Goal: Information Seeking & Learning: Compare options

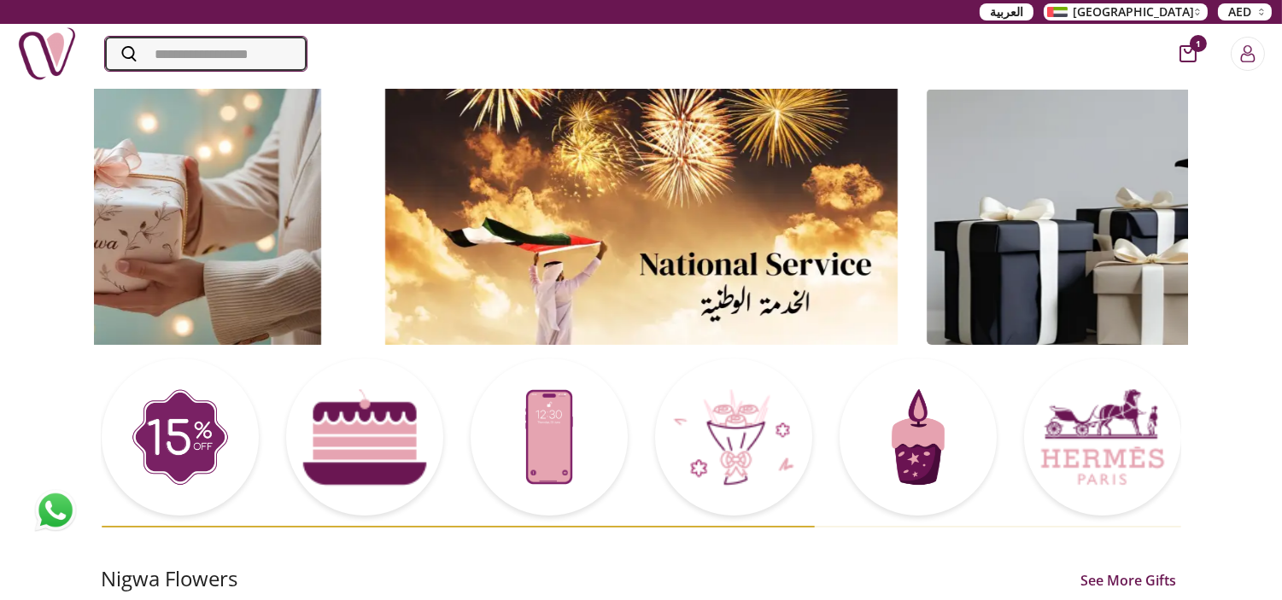
click at [190, 50] on input "Search" at bounding box center [206, 54] width 202 height 34
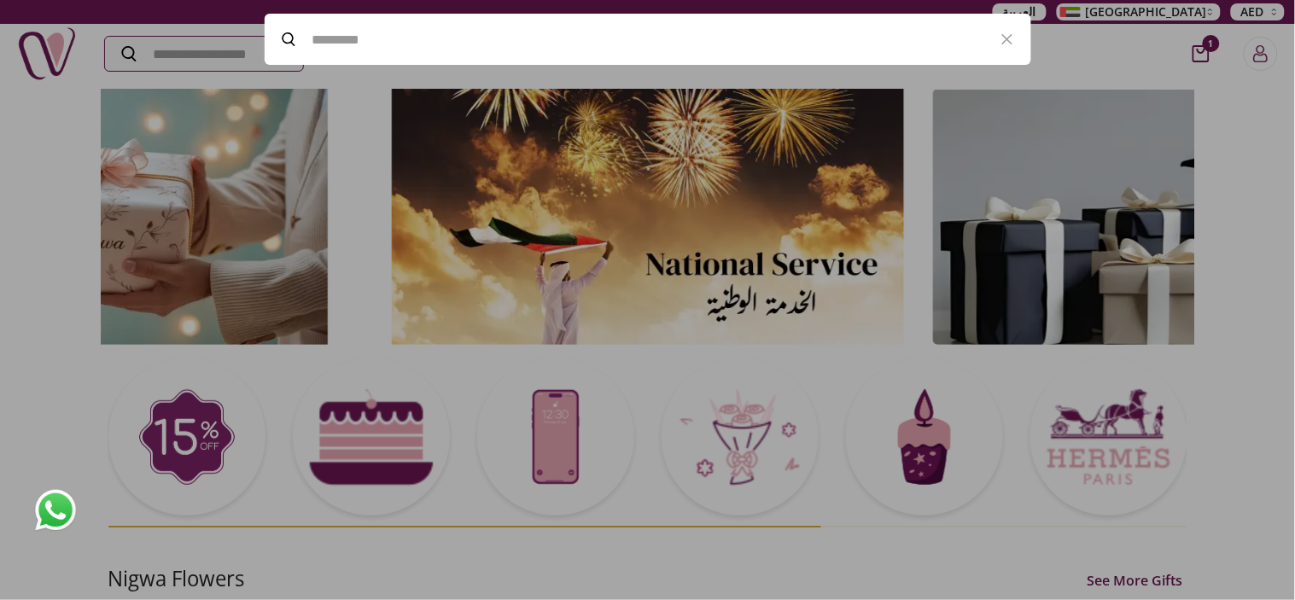
paste input "**********"
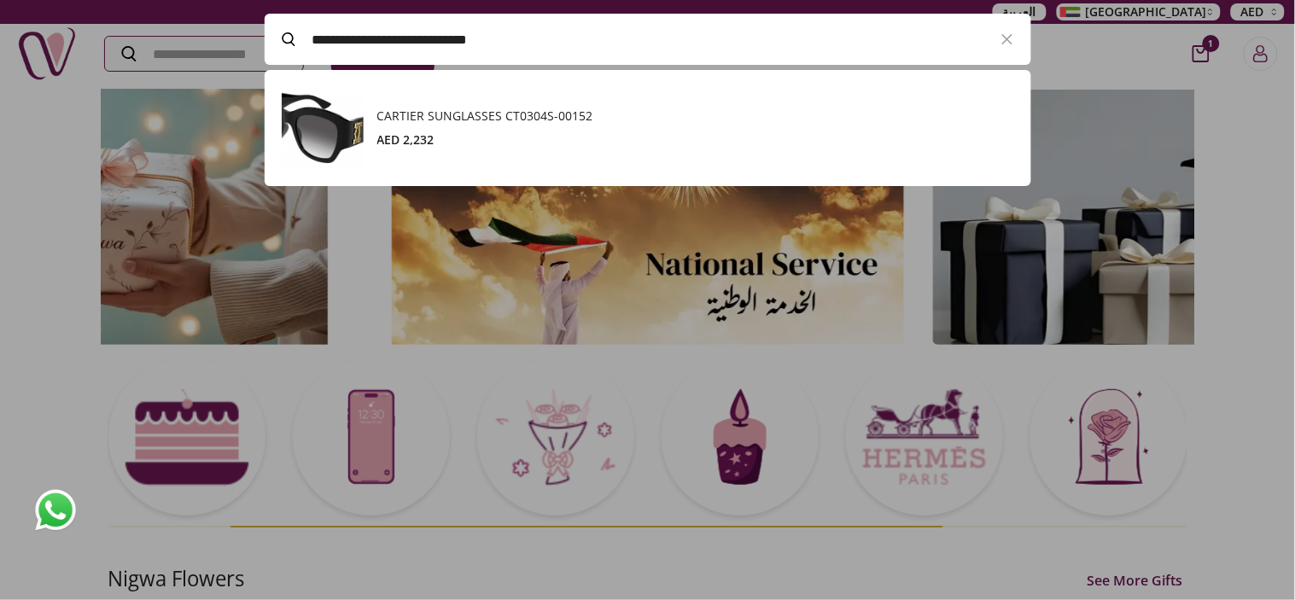
scroll to position [116, 766]
click at [539, 134] on div "AED 2,232" at bounding box center [695, 139] width 637 height 17
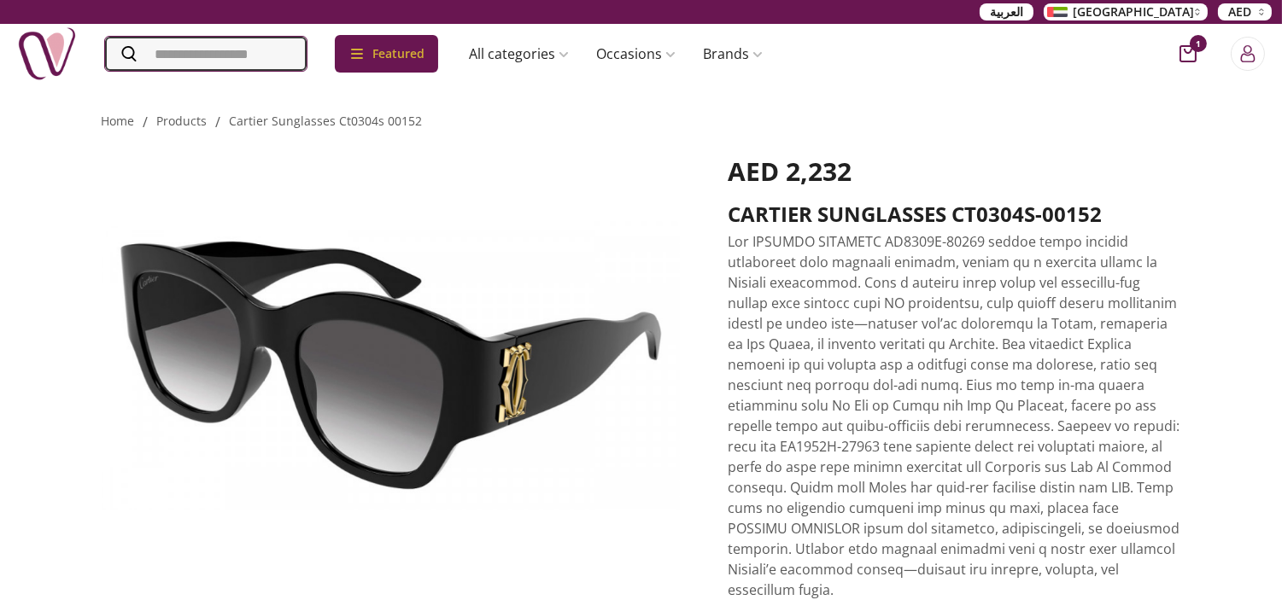
click at [295, 44] on input "Search" at bounding box center [206, 54] width 202 height 34
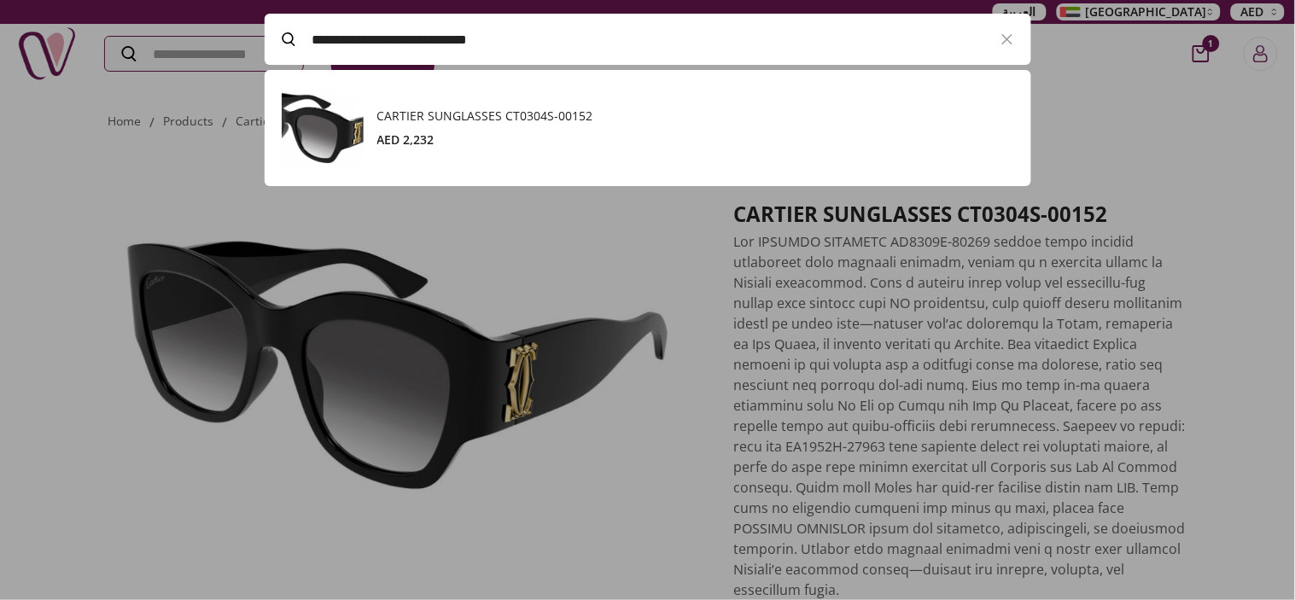
paste input "Search"
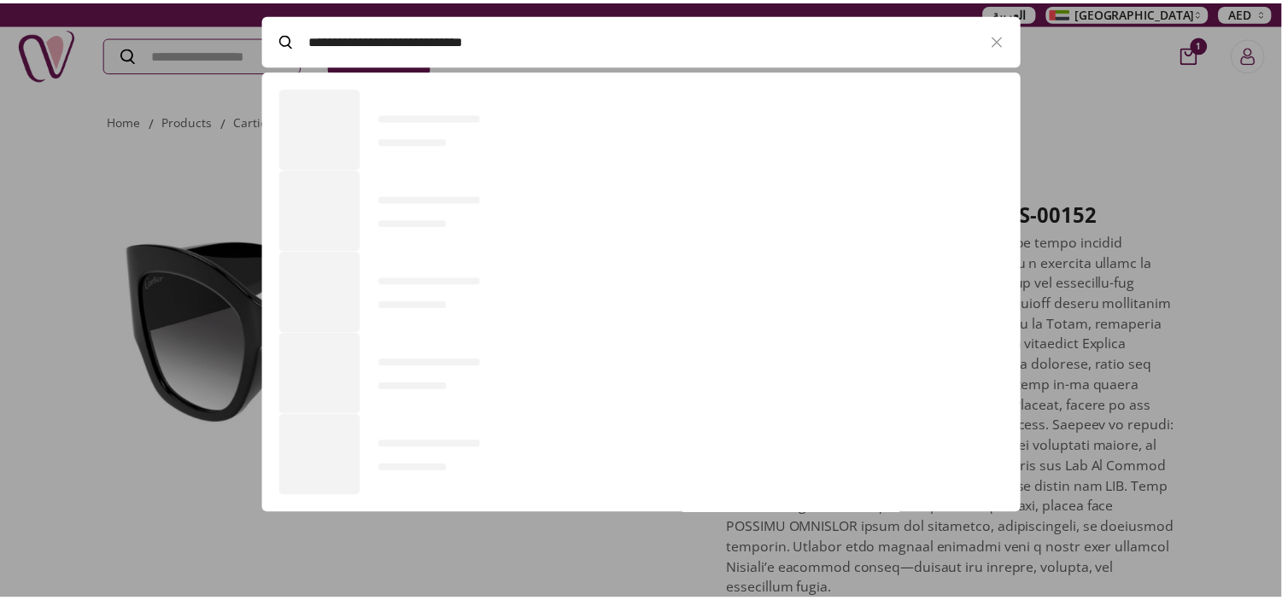
scroll to position [116, 766]
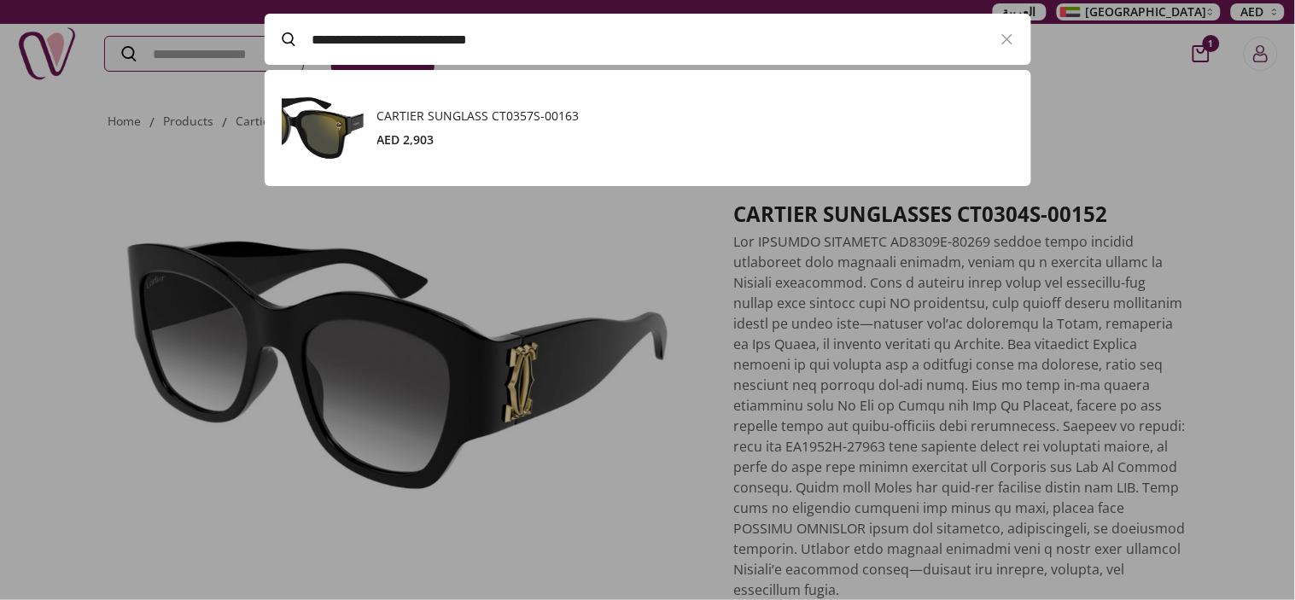
click at [457, 105] on link "CARTIER SUNGLASS CT0357S-00163 AED 2,903" at bounding box center [648, 128] width 733 height 82
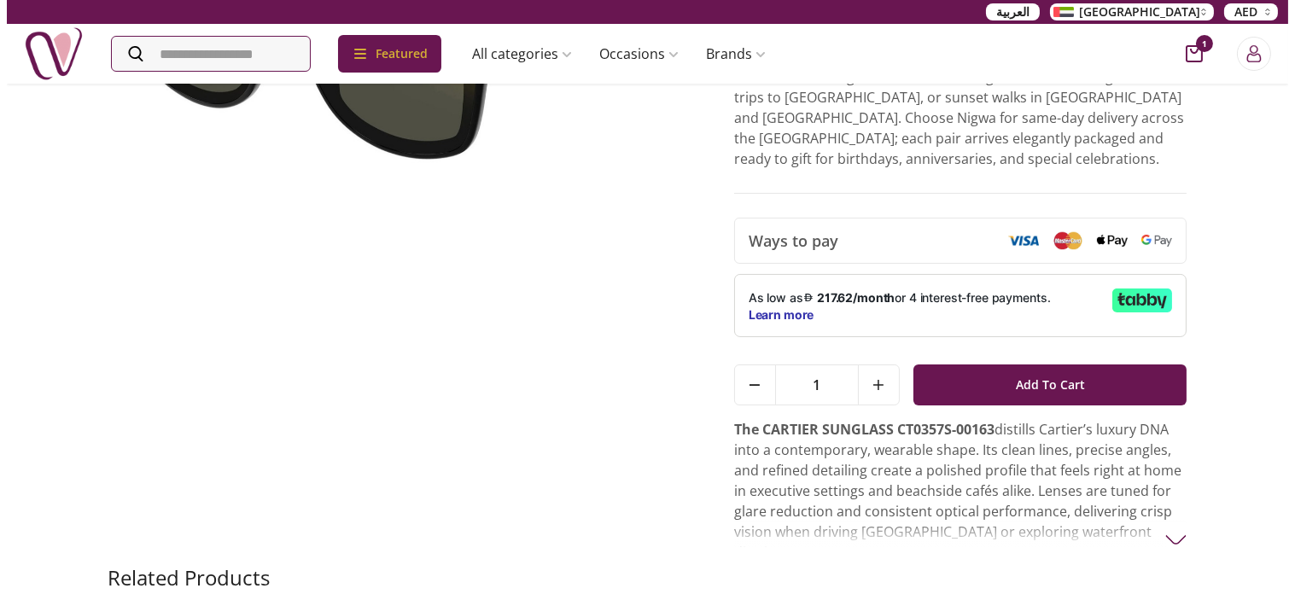
scroll to position [474, 0]
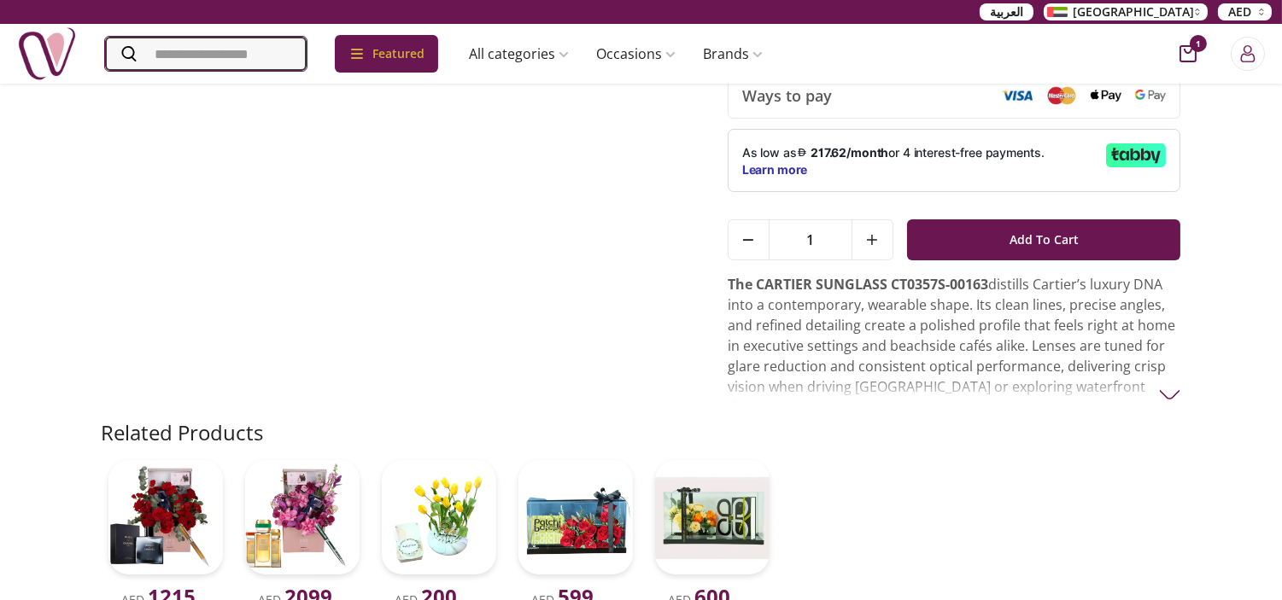
click at [291, 61] on input "Search" at bounding box center [206, 54] width 202 height 34
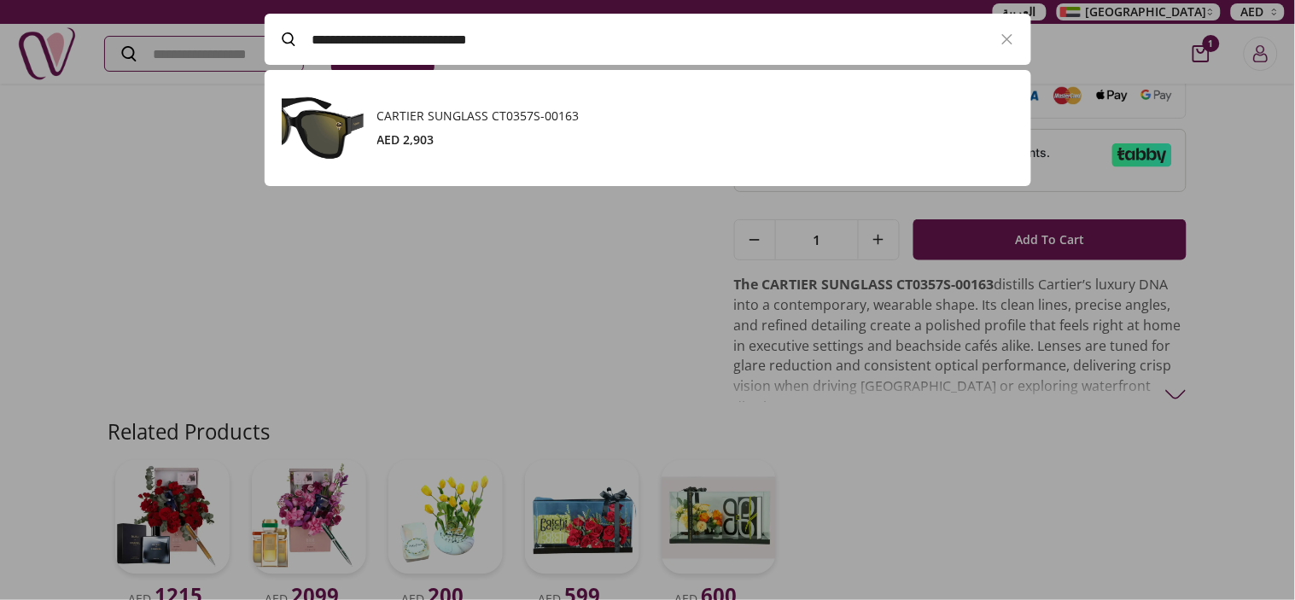
paste input "Search"
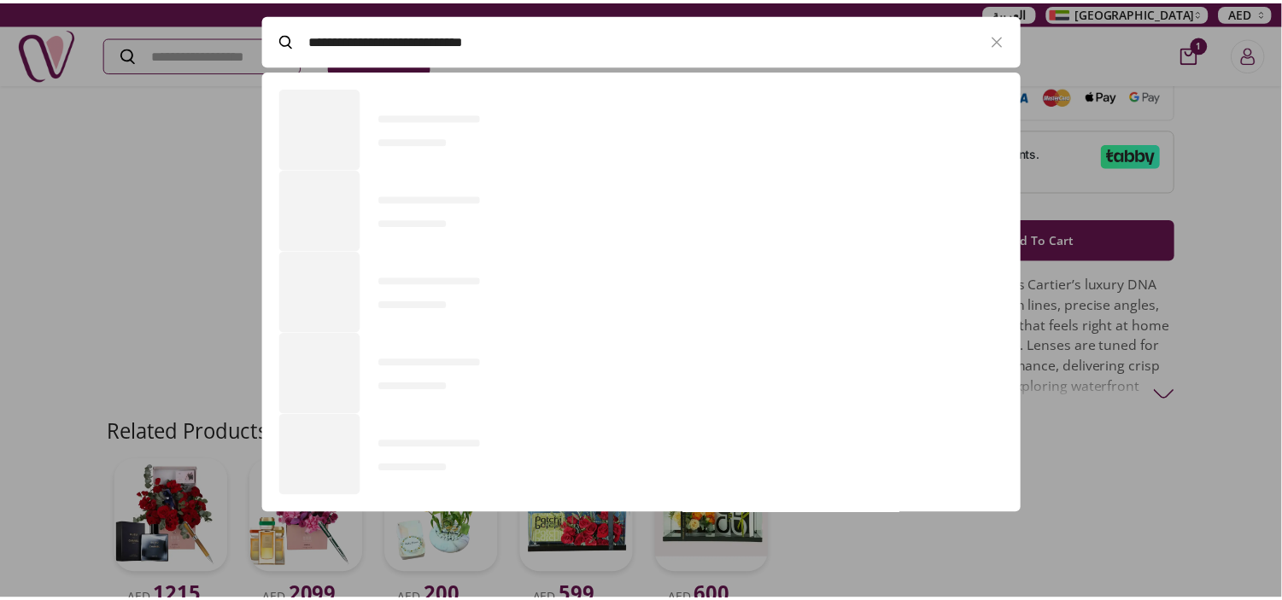
scroll to position [116, 766]
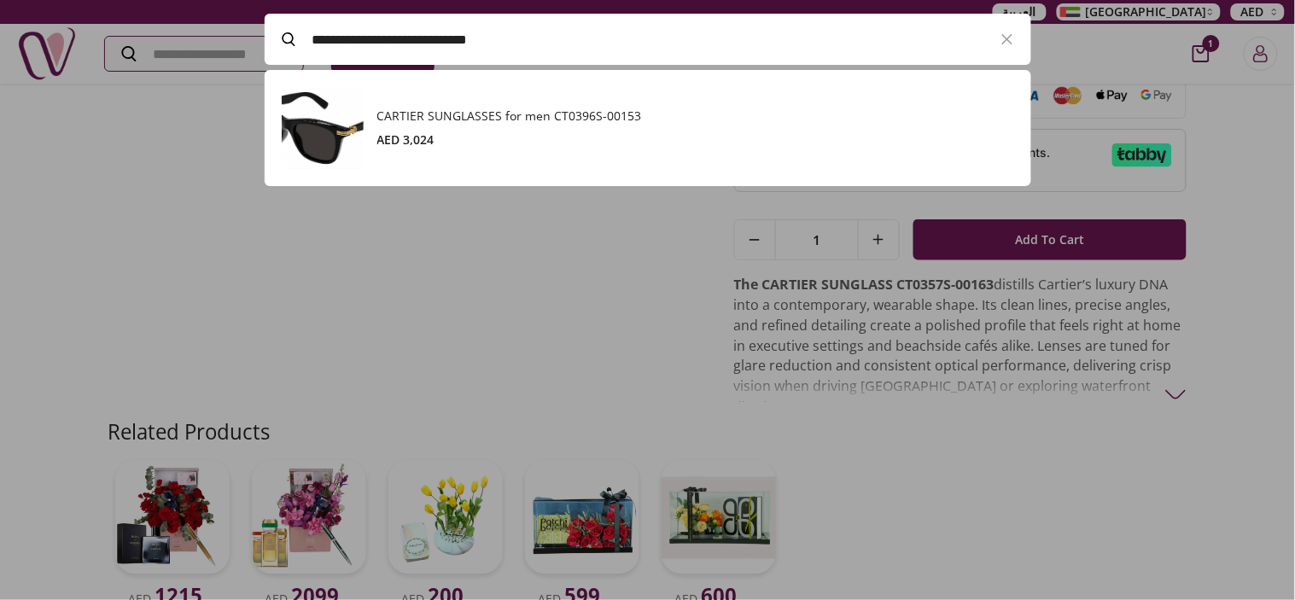
click at [570, 126] on div "CARTIER SUNGLASSES for men CT0396S-00153 AED 3,024" at bounding box center [695, 128] width 637 height 41
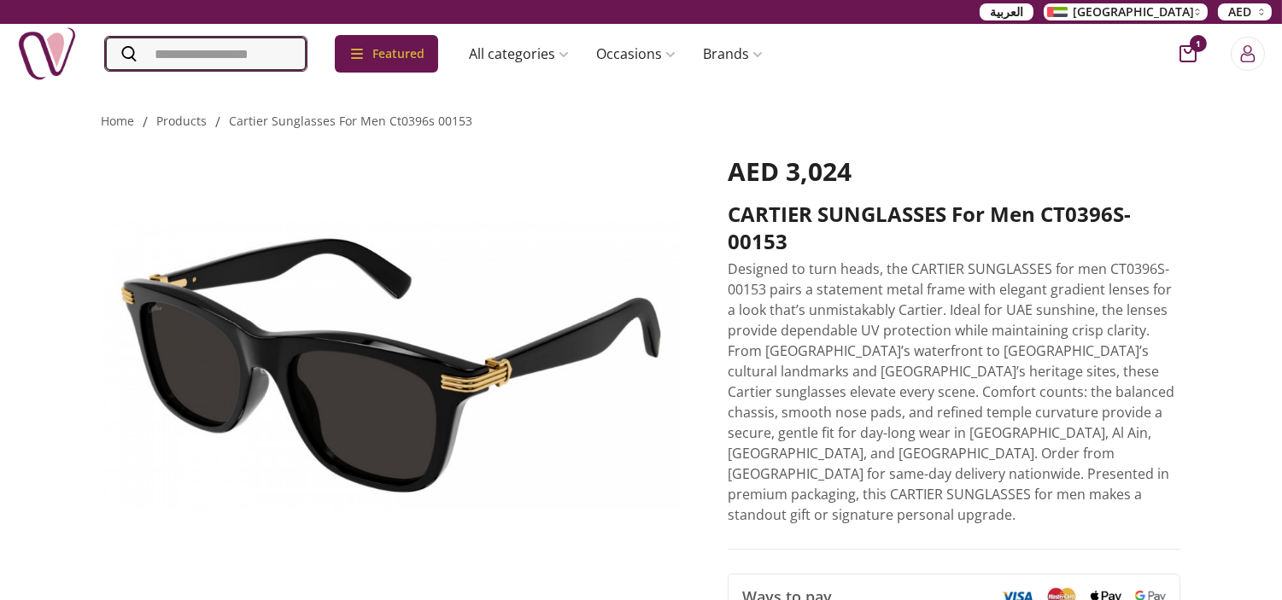
click at [167, 51] on input "Search" at bounding box center [206, 54] width 202 height 34
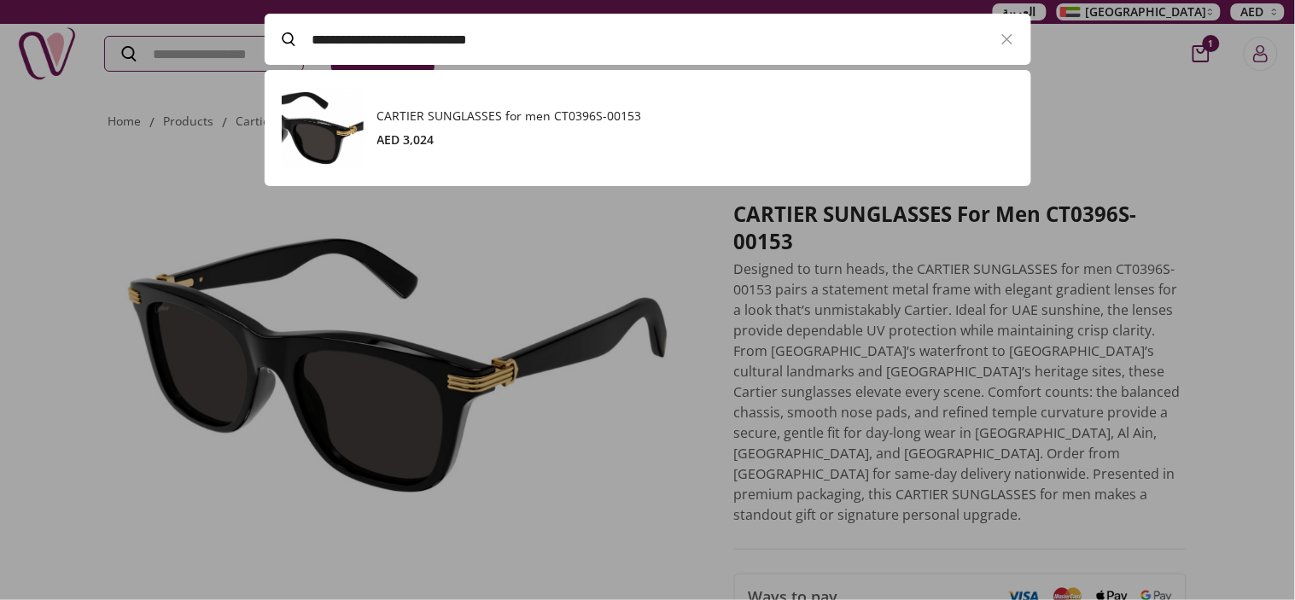
paste input "****"
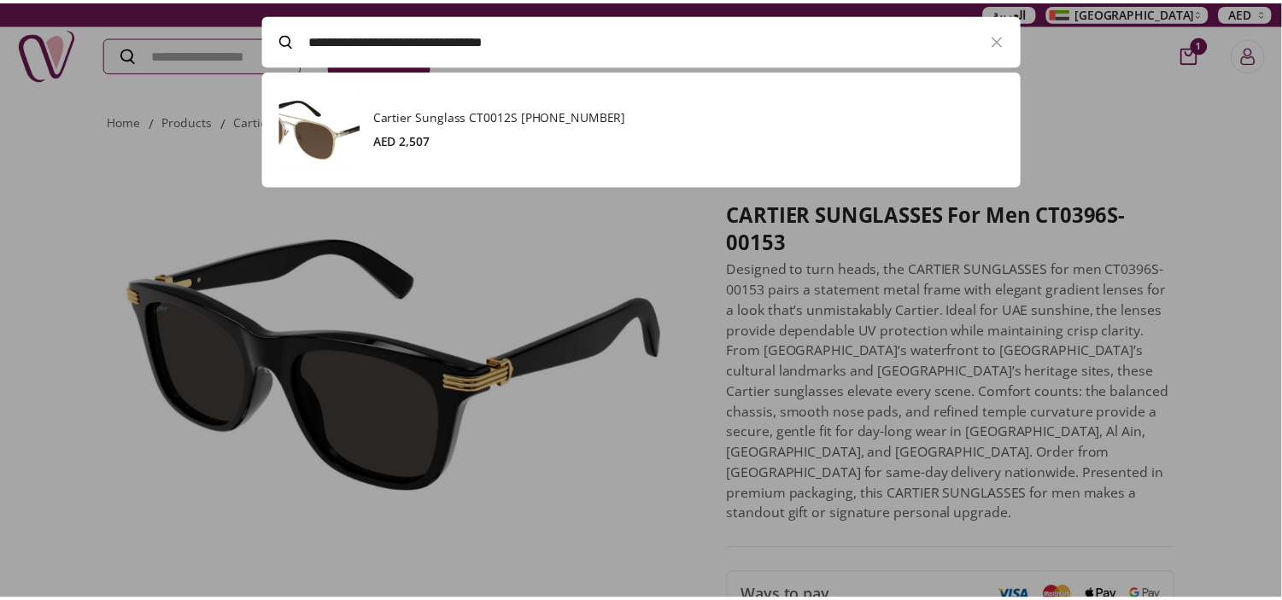
scroll to position [116, 766]
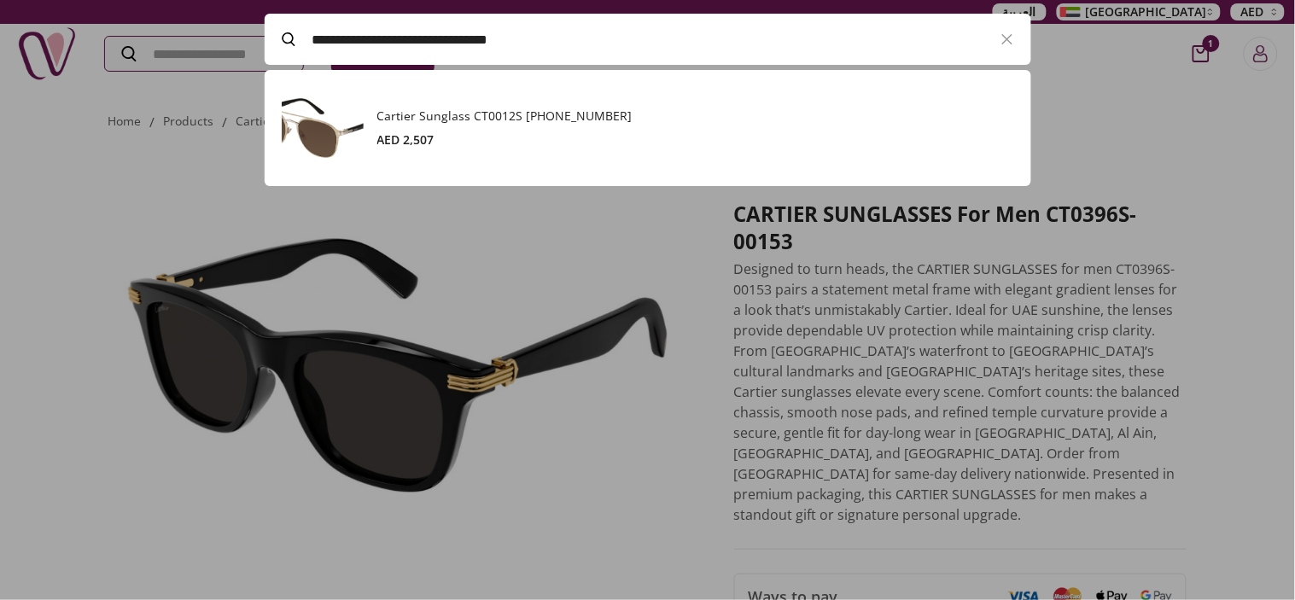
type input "**********"
click at [647, 120] on h3 "Cartier Sunglass CT0012S [PHONE_NUMBER]" at bounding box center [695, 116] width 637 height 17
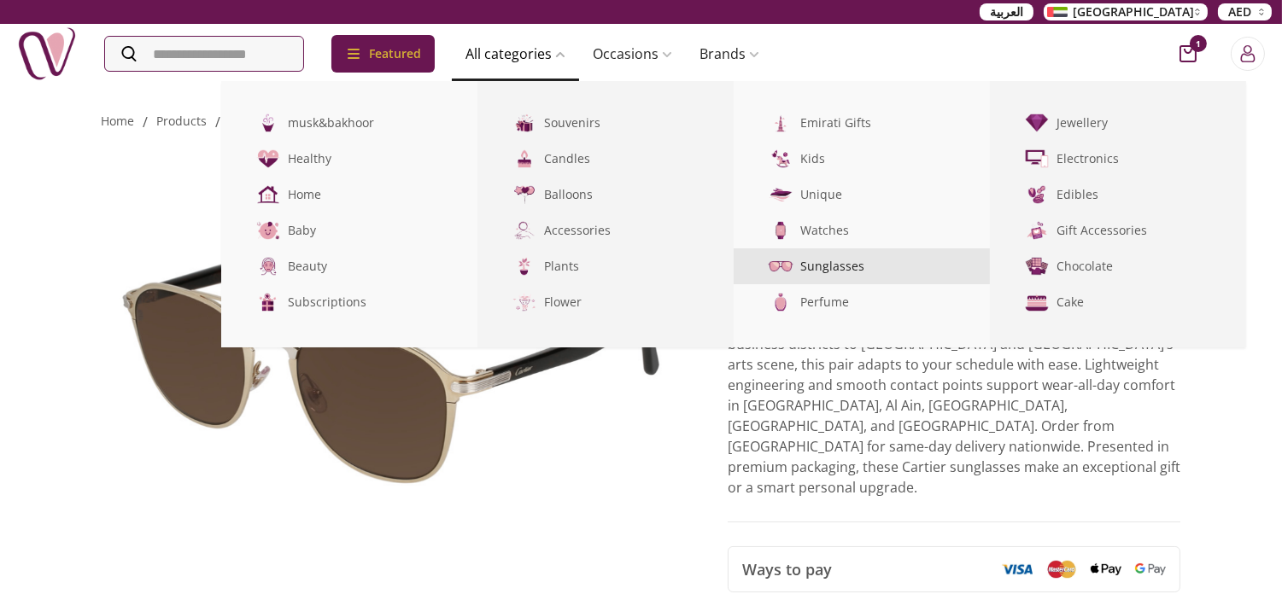
click at [869, 265] on link "Sunglasses" at bounding box center [861, 266] width 256 height 36
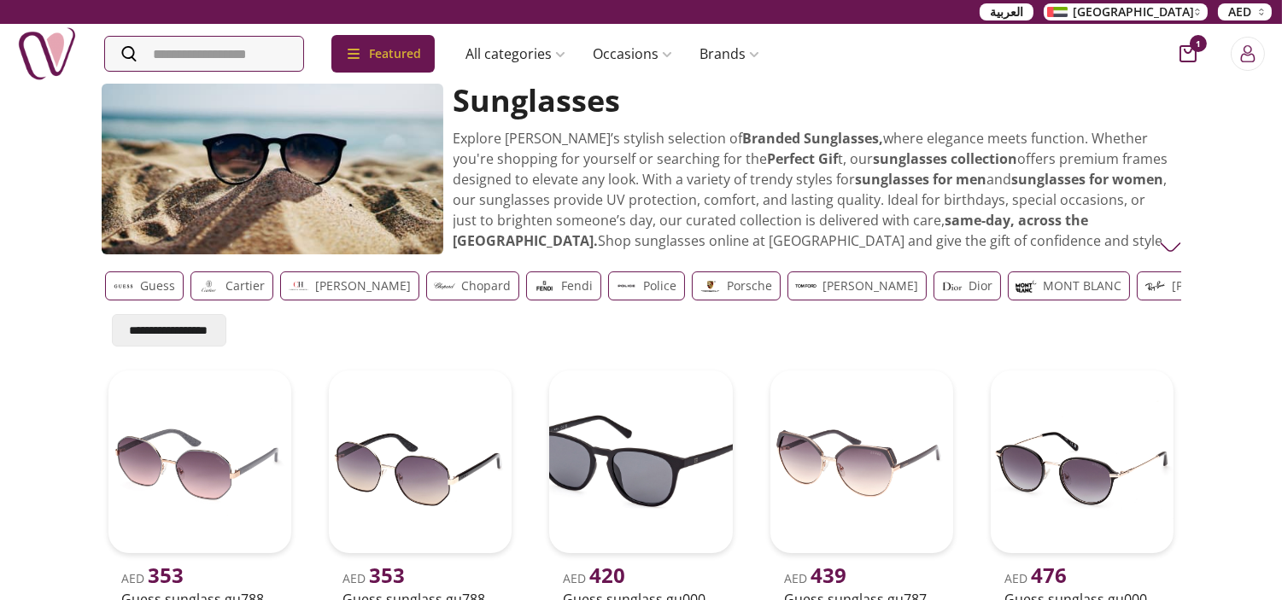
drag, startPoint x: 926, startPoint y: 286, endPoint x: 701, endPoint y: 307, distance: 225.6
click at [701, 307] on div "**********" at bounding box center [641, 306] width 1079 height 82
drag, startPoint x: 410, startPoint y: 293, endPoint x: 806, endPoint y: 286, distance: 396.2
click at [806, 286] on div "Guess Cartier [PERSON_NAME] Chopard Fendi Police Porsche [PERSON_NAME] Dior MON…" at bounding box center [641, 286] width 1072 height 29
drag, startPoint x: 855, startPoint y: 282, endPoint x: 453, endPoint y: 329, distance: 404.9
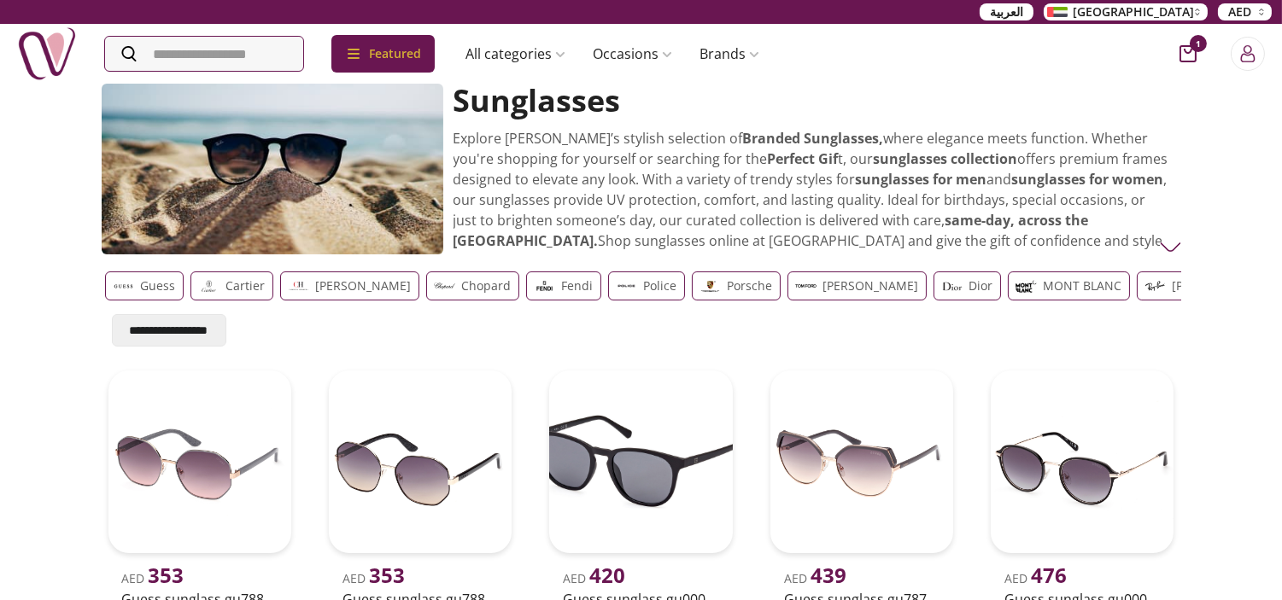
click at [453, 329] on div "**********" at bounding box center [641, 306] width 1079 height 82
drag, startPoint x: 313, startPoint y: 285, endPoint x: 931, endPoint y: 272, distance: 617.5
click at [931, 272] on div "Guess Cartier [PERSON_NAME] Chopard Fendi Police Porsche [PERSON_NAME] Dior MON…" at bounding box center [641, 286] width 1072 height 29
drag, startPoint x: 1029, startPoint y: 289, endPoint x: 972, endPoint y: 291, distance: 57.3
click at [1008, 291] on div "MONT BLANC" at bounding box center [1069, 286] width 122 height 29
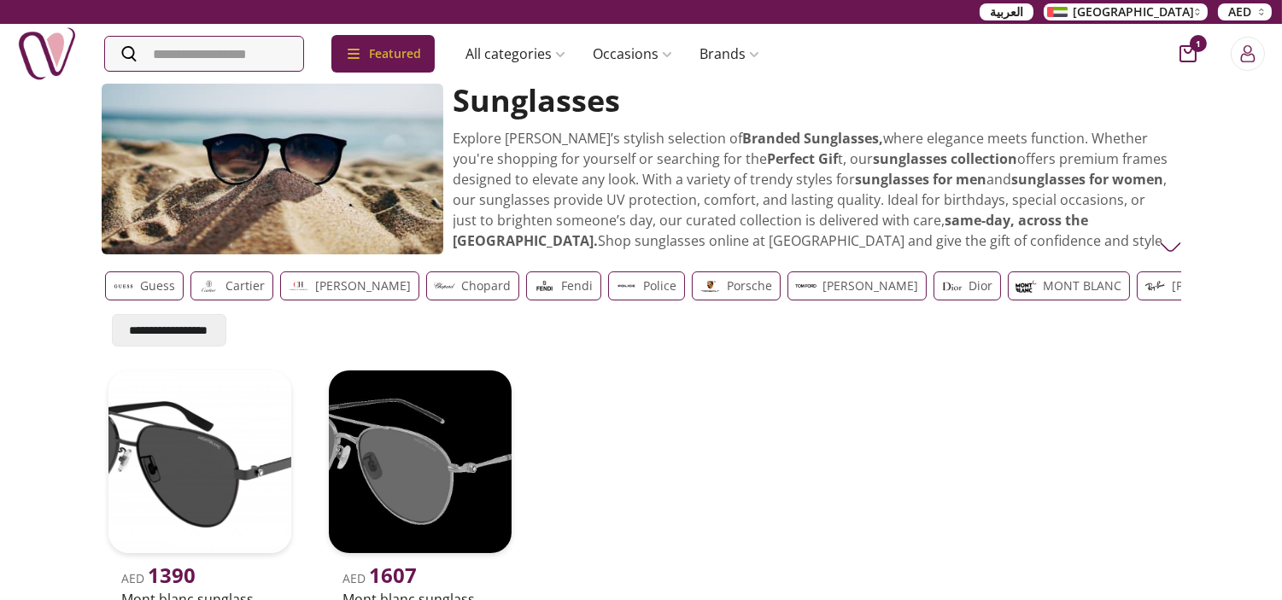
drag, startPoint x: 167, startPoint y: 294, endPoint x: 879, endPoint y: 301, distance: 712.1
click at [877, 301] on div "Guess Cartier [PERSON_NAME] Chopard Fendi Police Porsche [PERSON_NAME] Dior MON…" at bounding box center [641, 286] width 1079 height 43
drag, startPoint x: 143, startPoint y: 288, endPoint x: 548, endPoint y: 283, distance: 405.6
click at [529, 283] on div "Guess Cartier [PERSON_NAME] Chopard Fendi Police Porsche [PERSON_NAME] Dior MON…" at bounding box center [641, 286] width 1072 height 29
drag, startPoint x: 1074, startPoint y: 287, endPoint x: 855, endPoint y: 301, distance: 219.9
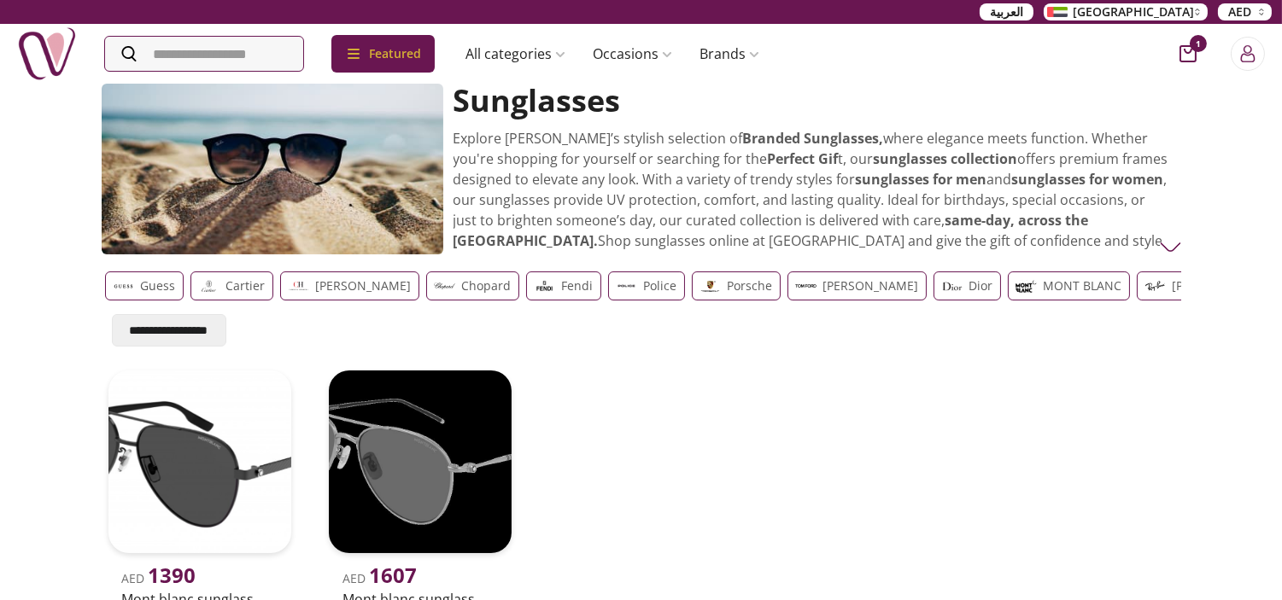
click at [855, 301] on div "Guess Cartier [PERSON_NAME] Chopard Fendi Police Porsche [PERSON_NAME] Dior MON…" at bounding box center [641, 286] width 1079 height 43
drag, startPoint x: 1153, startPoint y: 296, endPoint x: 638, endPoint y: 321, distance: 515.5
click at [638, 321] on div "**********" at bounding box center [641, 306] width 1079 height 82
drag, startPoint x: 1116, startPoint y: 285, endPoint x: 771, endPoint y: 271, distance: 345.3
click at [771, 272] on div "Guess Cartier [PERSON_NAME] Chopard Fendi Police Porsche [PERSON_NAME] Dior MON…" at bounding box center [641, 286] width 1072 height 29
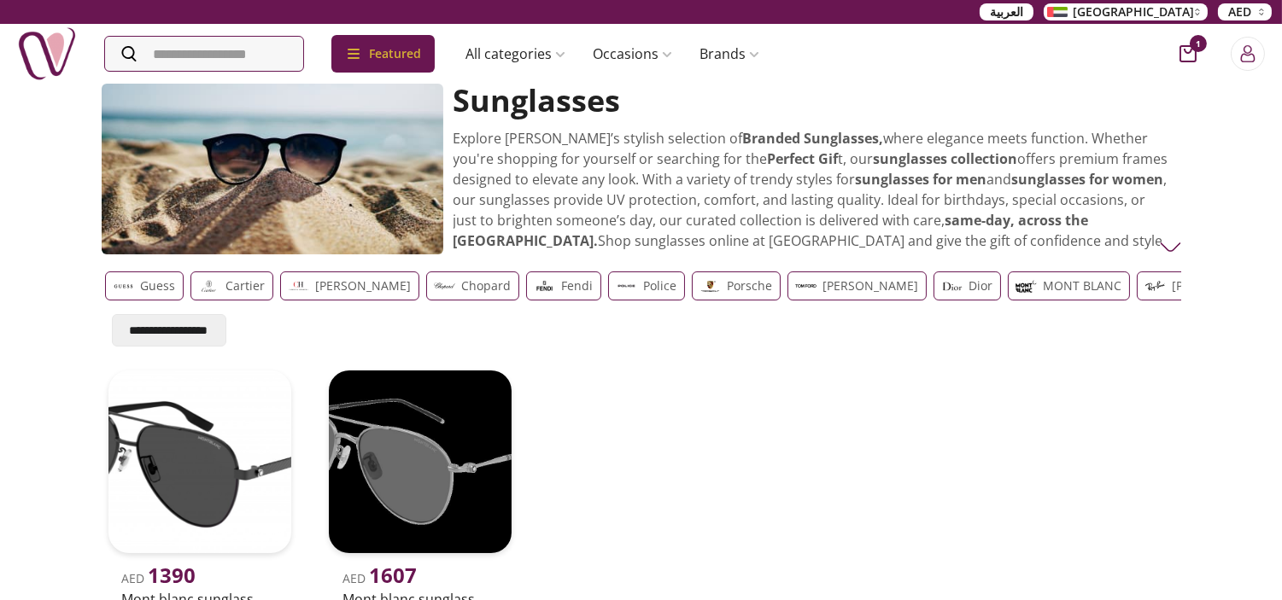
drag, startPoint x: 1019, startPoint y: 289, endPoint x: 429, endPoint y: 263, distance: 590.6
click at [429, 265] on div "Guess Cartier [PERSON_NAME] Chopard Fendi Police Porsche [PERSON_NAME] Dior MON…" at bounding box center [641, 286] width 1079 height 43
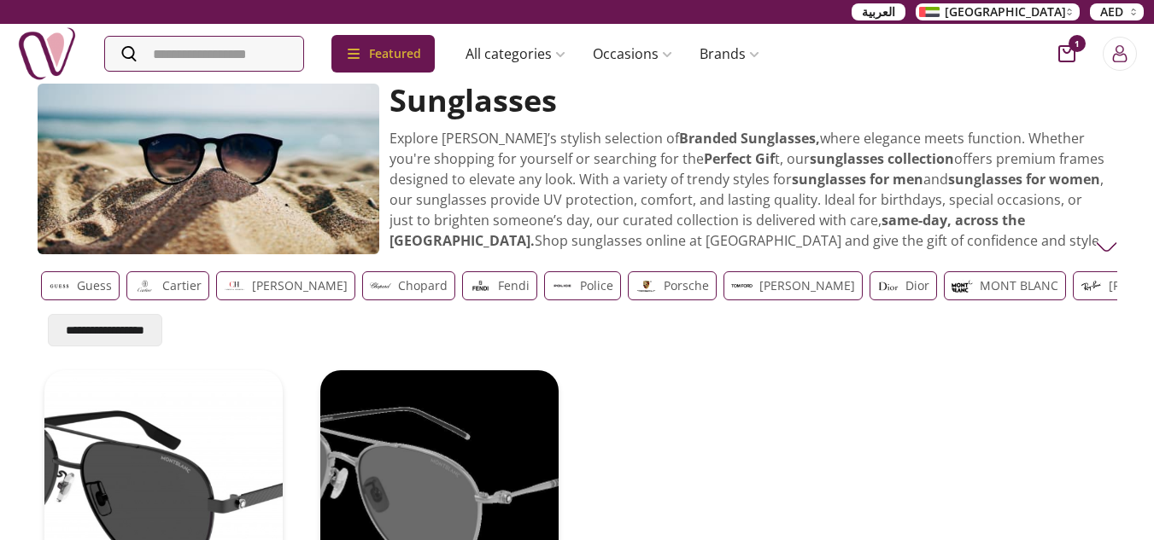
drag, startPoint x: 182, startPoint y: 292, endPoint x: 721, endPoint y: 315, distance: 539.3
click at [721, 315] on div "**********" at bounding box center [577, 306] width 1079 height 82
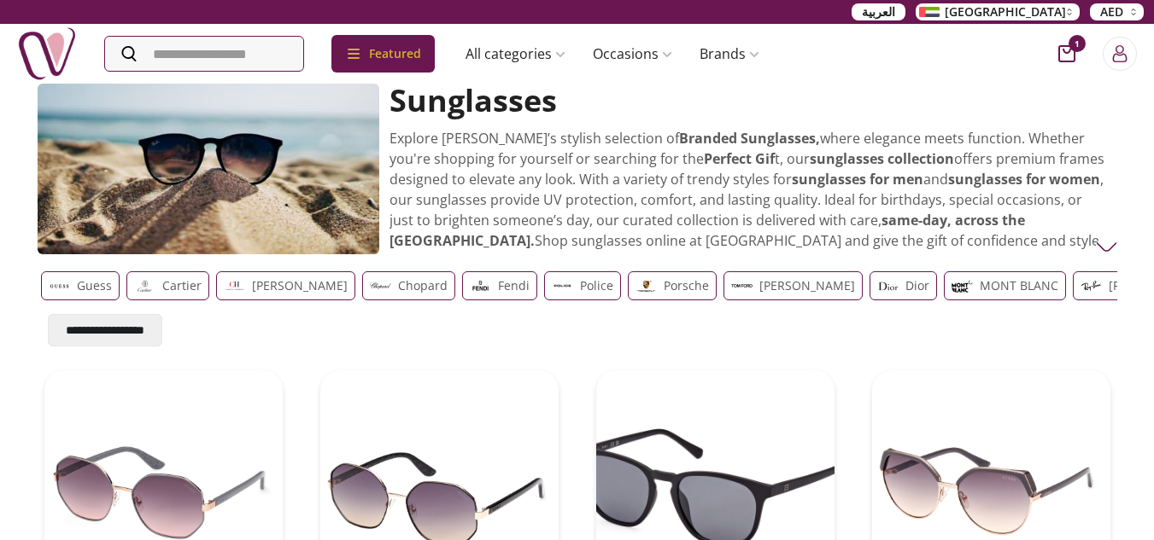
drag, startPoint x: 1074, startPoint y: 287, endPoint x: 886, endPoint y: 292, distance: 187.9
click at [886, 292] on div "Guess Cartier [PERSON_NAME] Chopard Fendi Police Porsche [PERSON_NAME] Dior MON…" at bounding box center [577, 286] width 1072 height 29
drag, startPoint x: 993, startPoint y: 283, endPoint x: 464, endPoint y: 288, distance: 528.6
click at [464, 288] on div "Guess Cartier [PERSON_NAME] Chopard Fendi Police Porsche [PERSON_NAME] Dior MON…" at bounding box center [577, 286] width 1072 height 29
drag, startPoint x: 932, startPoint y: 289, endPoint x: 204, endPoint y: 281, distance: 728.4
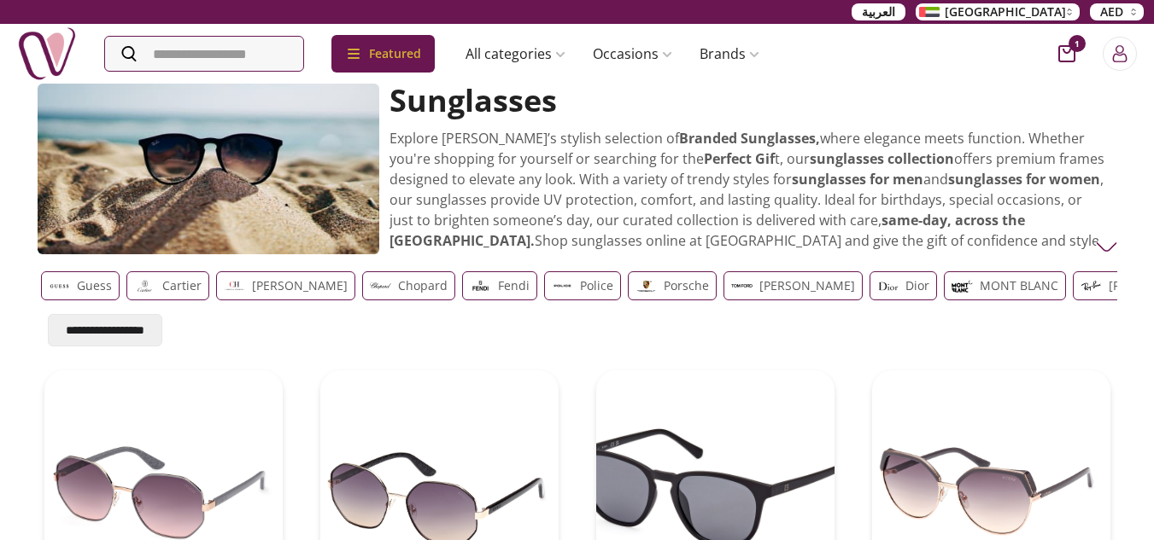
click at [204, 281] on div "Guess Cartier [PERSON_NAME] Chopard Fendi Police Porsche [PERSON_NAME] Dior MON…" at bounding box center [577, 286] width 1072 height 29
drag, startPoint x: 169, startPoint y: 284, endPoint x: 899, endPoint y: 286, distance: 730.0
click at [899, 286] on div "Guess Cartier [PERSON_NAME] Chopard Fendi Police Porsche [PERSON_NAME] Dior MON…" at bounding box center [577, 286] width 1072 height 29
click at [202, 52] on input "Search" at bounding box center [206, 54] width 202 height 34
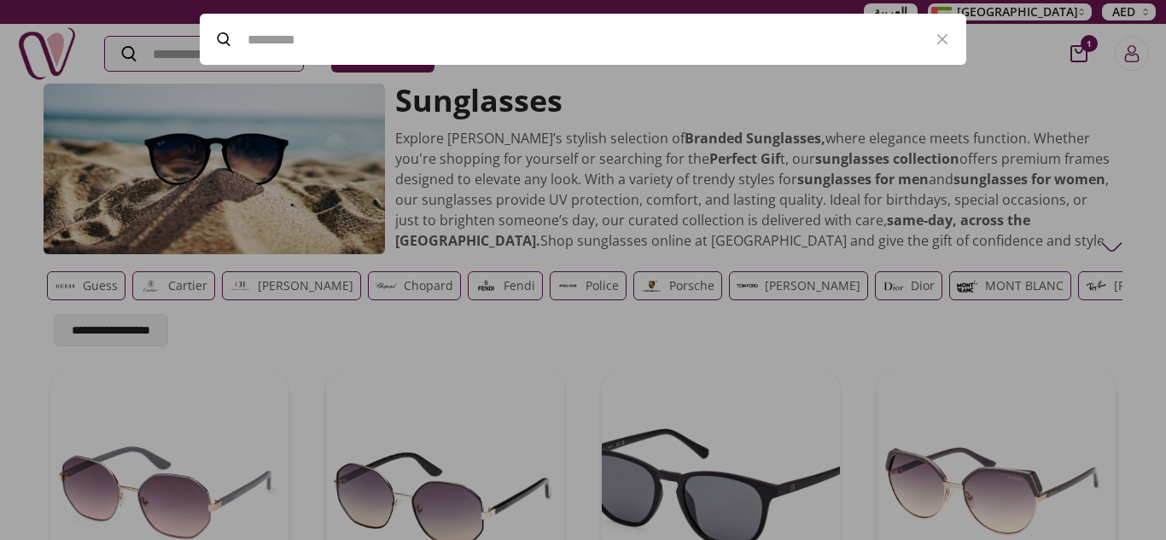
paste input "******"
type input "******"
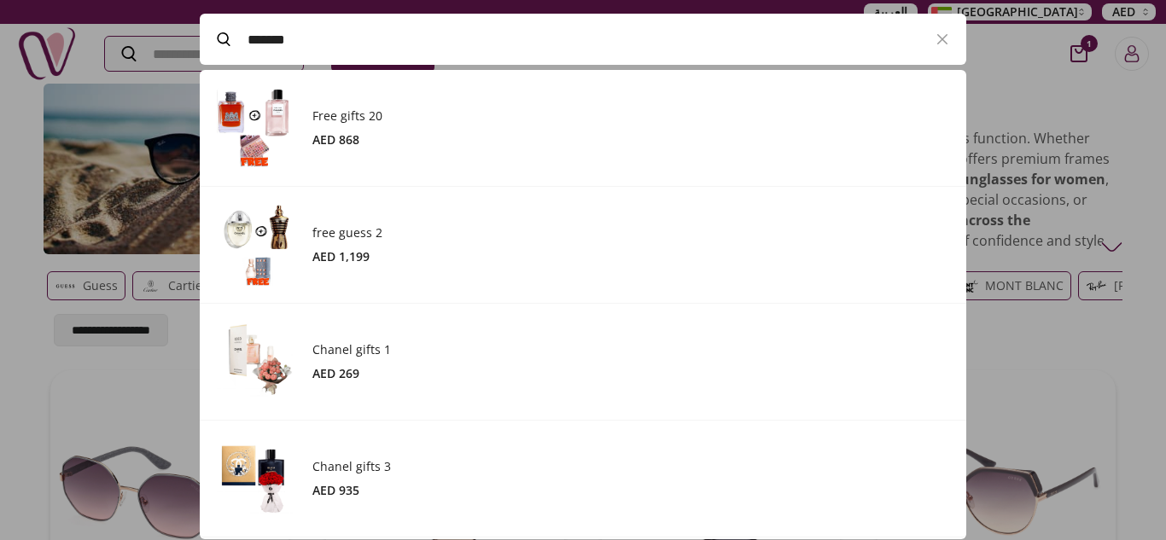
click at [1134, 362] on div at bounding box center [583, 270] width 1166 height 540
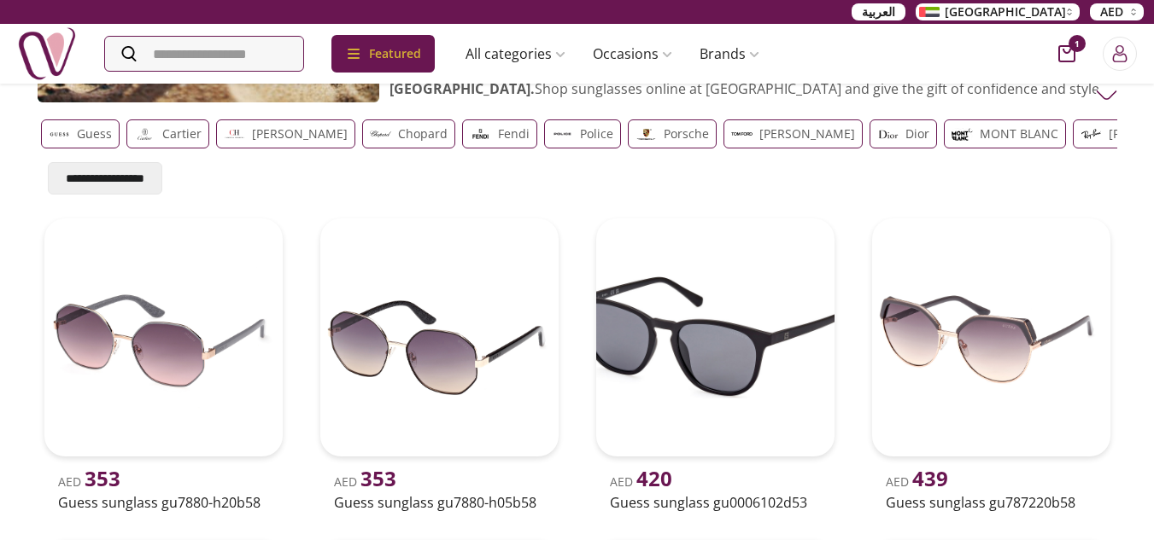
scroll to position [171, 0]
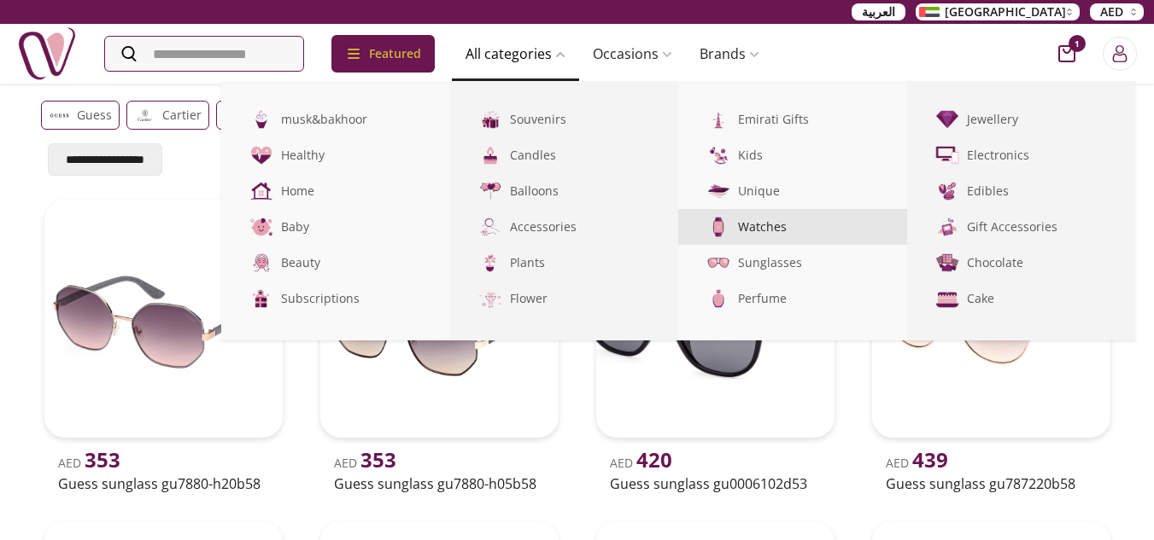
click at [809, 220] on link "Watches" at bounding box center [792, 227] width 229 height 36
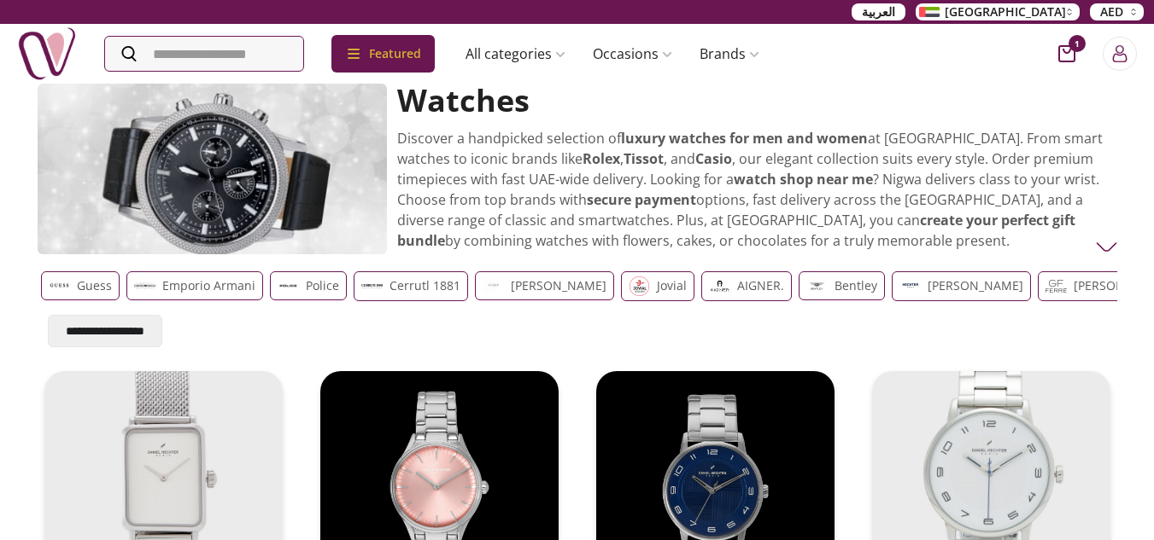
scroll to position [0, 14]
drag, startPoint x: 1039, startPoint y: 292, endPoint x: 956, endPoint y: 326, distance: 89.6
click at [956, 326] on div "**********" at bounding box center [577, 306] width 1079 height 83
drag, startPoint x: 100, startPoint y: 287, endPoint x: 370, endPoint y: 297, distance: 270.0
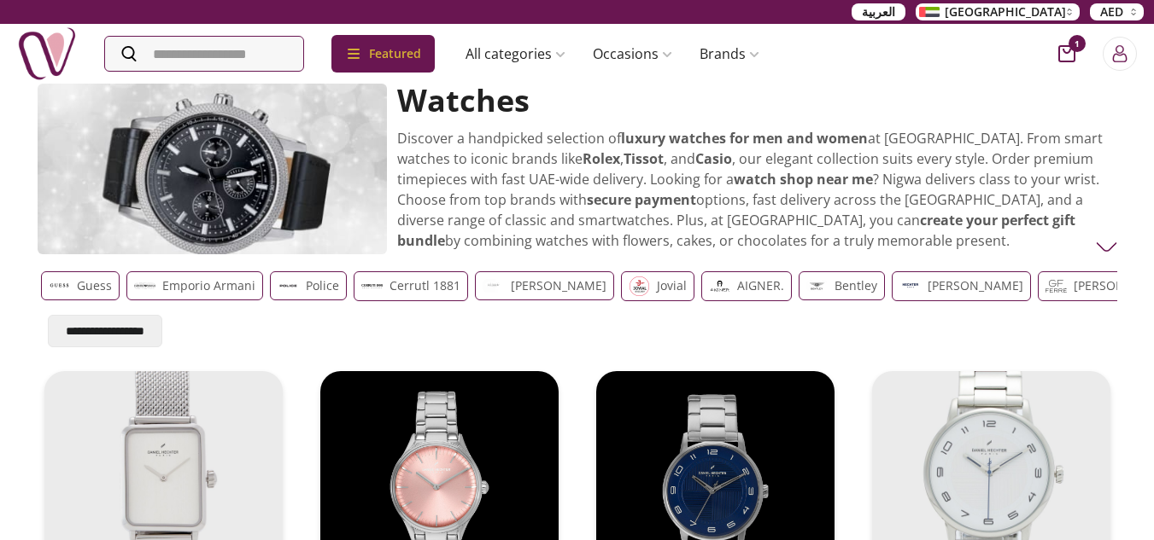
click at [370, 297] on div "Guess Emporio Armani Police Cerrutl 1881 guy-laroche jovial AIGNER. Bentley DAN…" at bounding box center [577, 287] width 1072 height 30
click at [475, 106] on h2 "Watches" at bounding box center [751, 101] width 709 height 34
copy h2 "Watches"
